Goal: Find specific page/section: Find specific page/section

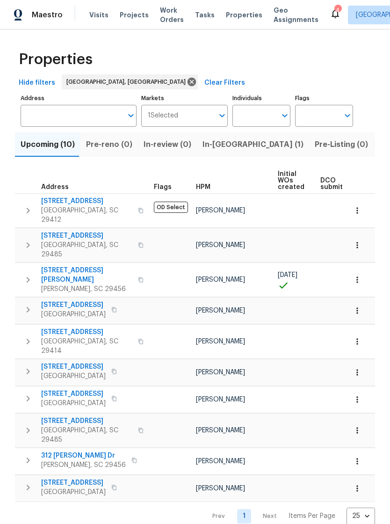
click at [97, 16] on span "Visits" at bounding box center [98, 14] width 19 height 9
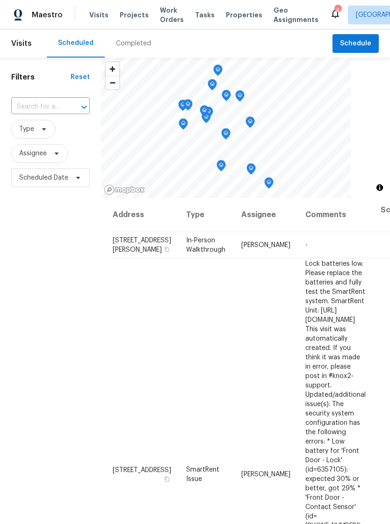
click at [330, 15] on icon at bounding box center [335, 13] width 11 height 11
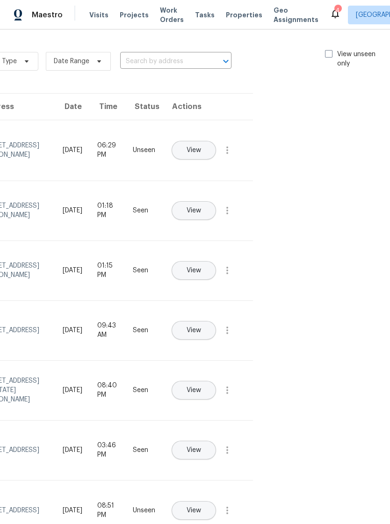
scroll to position [0, 108]
click at [329, 61] on label "View unseen only" at bounding box center [359, 59] width 65 height 19
click at [329, 56] on input "View unseen only" at bounding box center [330, 53] width 6 height 6
checkbox input "true"
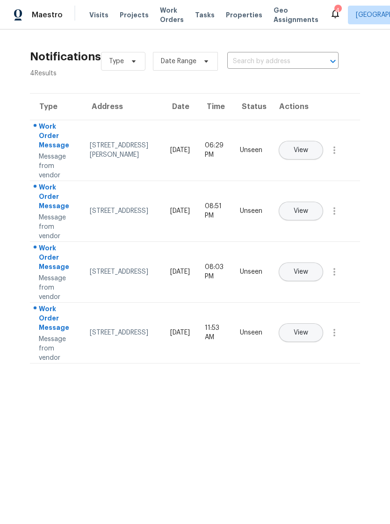
scroll to position [0, 0]
click at [231, 19] on span "Properties" at bounding box center [244, 14] width 36 height 9
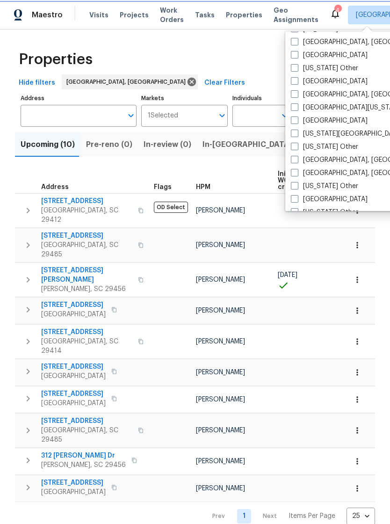
scroll to position [329, 0]
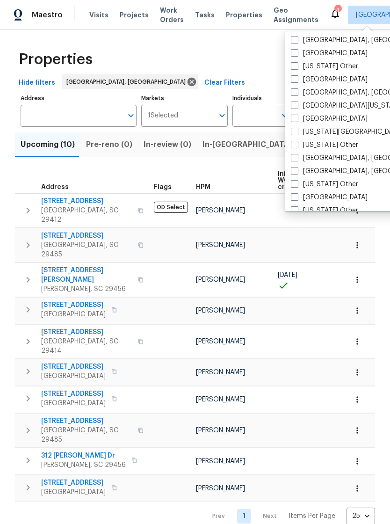
click at [300, 171] on label "[GEOGRAPHIC_DATA], [GEOGRAPHIC_DATA]" at bounding box center [363, 170] width 145 height 9
click at [297, 171] on input "[GEOGRAPHIC_DATA], [GEOGRAPHIC_DATA]" at bounding box center [294, 169] width 6 height 6
checkbox input "true"
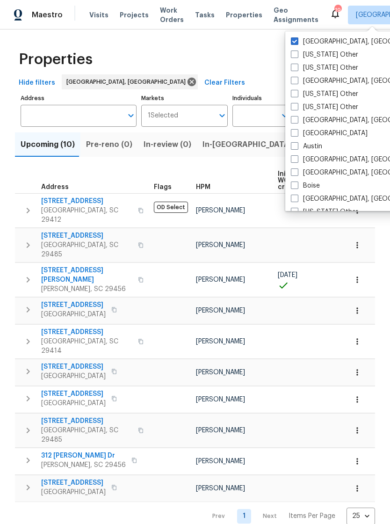
click at [296, 41] on span at bounding box center [294, 40] width 7 height 7
click at [296, 41] on input "[GEOGRAPHIC_DATA], [GEOGRAPHIC_DATA]" at bounding box center [294, 40] width 6 height 6
checkbox input "false"
click at [258, 53] on div "Properties" at bounding box center [195, 59] width 360 height 30
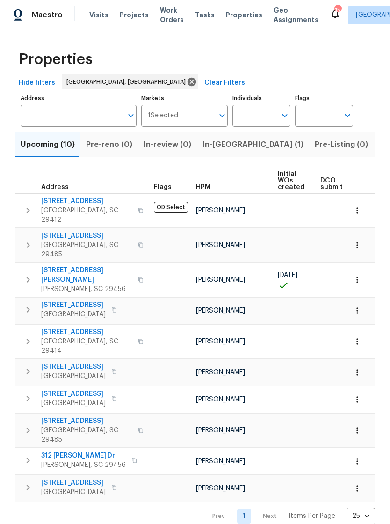
click at [233, 18] on span "Properties" at bounding box center [244, 14] width 36 height 9
click at [97, 14] on span "Visits" at bounding box center [98, 14] width 19 height 9
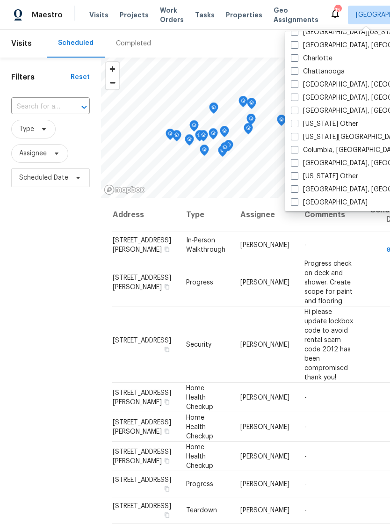
scroll to position [197, 0]
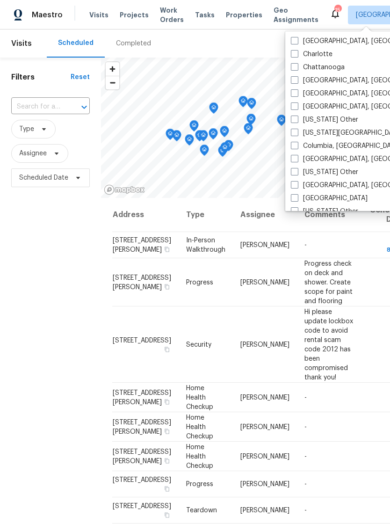
click at [298, 148] on label "Columbia, [GEOGRAPHIC_DATA]" at bounding box center [346, 145] width 110 height 9
click at [297, 147] on input "Columbia, [GEOGRAPHIC_DATA]" at bounding box center [294, 144] width 6 height 6
checkbox input "true"
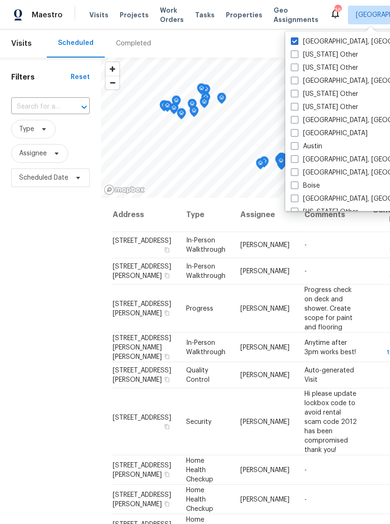
click at [295, 40] on span at bounding box center [294, 40] width 7 height 7
click at [295, 40] on input "[GEOGRAPHIC_DATA], [GEOGRAPHIC_DATA]" at bounding box center [294, 40] width 6 height 6
checkbox input "false"
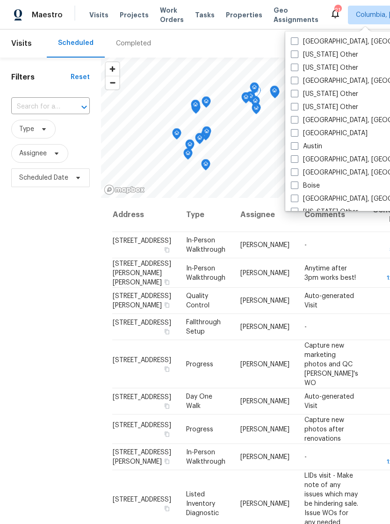
click at [62, 308] on div "Filters Reset ​ Type Assignee Scheduled Date" at bounding box center [50, 337] width 101 height 559
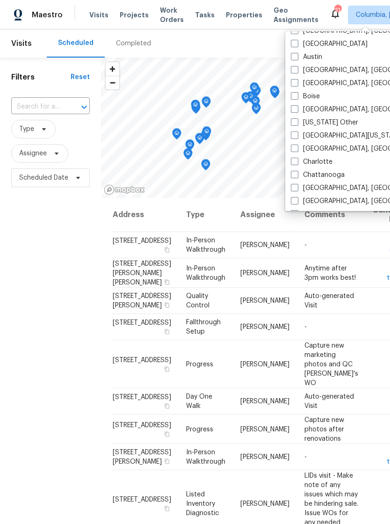
scroll to position [103, 0]
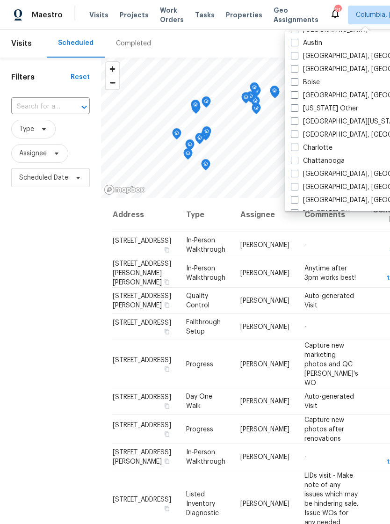
click at [295, 134] on span at bounding box center [294, 133] width 7 height 7
click at [295, 134] on input "[GEOGRAPHIC_DATA], [GEOGRAPHIC_DATA]" at bounding box center [294, 133] width 6 height 6
checkbox input "true"
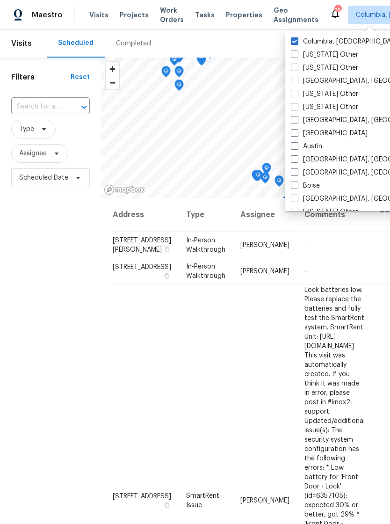
click at [295, 42] on span at bounding box center [294, 40] width 7 height 7
click at [295, 42] on input "Columbia, [GEOGRAPHIC_DATA]" at bounding box center [294, 40] width 6 height 6
checkbox input "false"
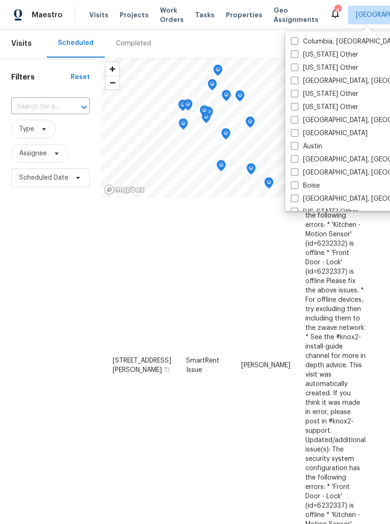
scroll to position [694, 0]
